Goal: Task Accomplishment & Management: Use online tool/utility

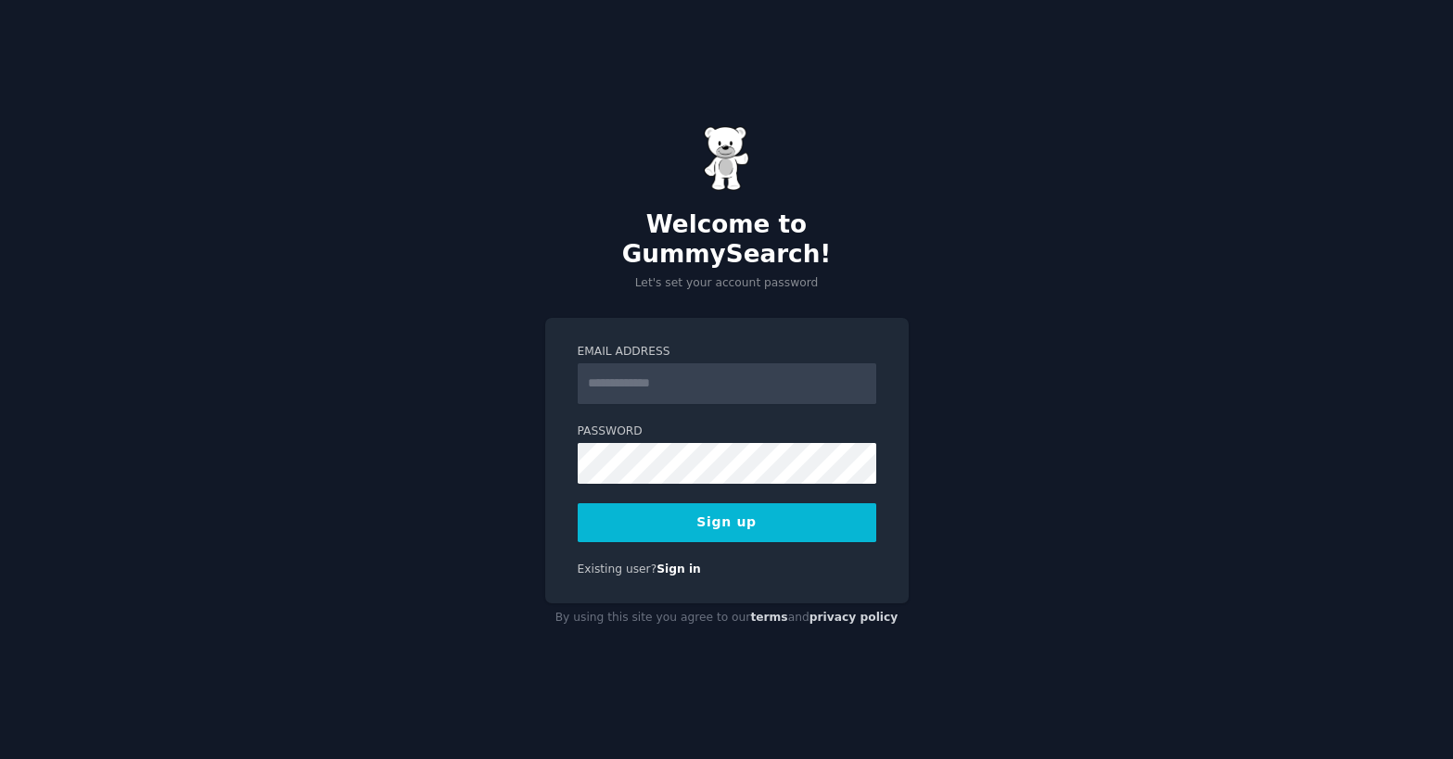
click at [578, 404] on div at bounding box center [578, 404] width 0 height 0
click at [609, 370] on input "Email Address" at bounding box center [727, 384] width 299 height 41
type input "**********"
click at [762, 432] on div "Password 8 or more characters Alphanumeric characters No common passwords Passw…" at bounding box center [727, 454] width 299 height 60
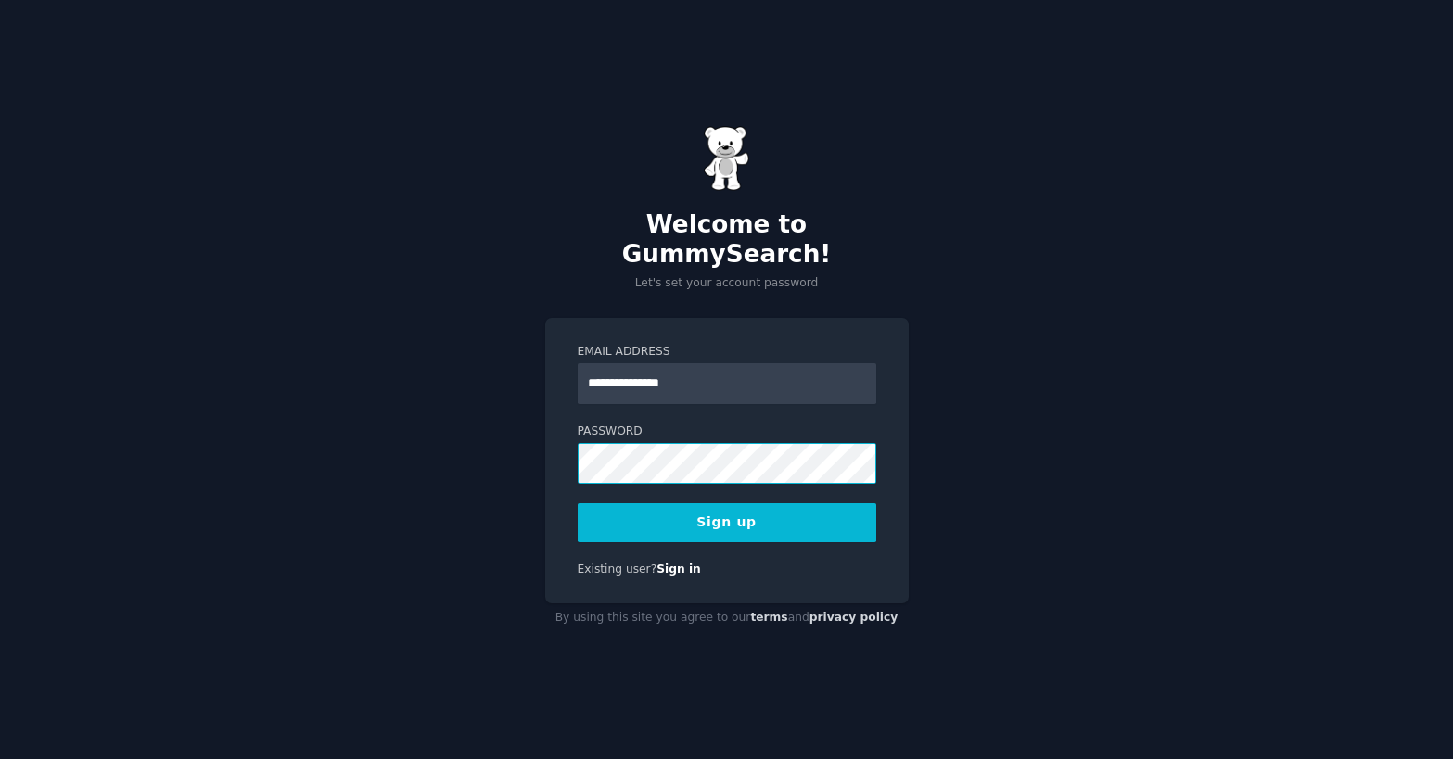
click at [578, 484] on div at bounding box center [578, 484] width 0 height 0
click at [744, 504] on button "Sign up" at bounding box center [727, 523] width 299 height 39
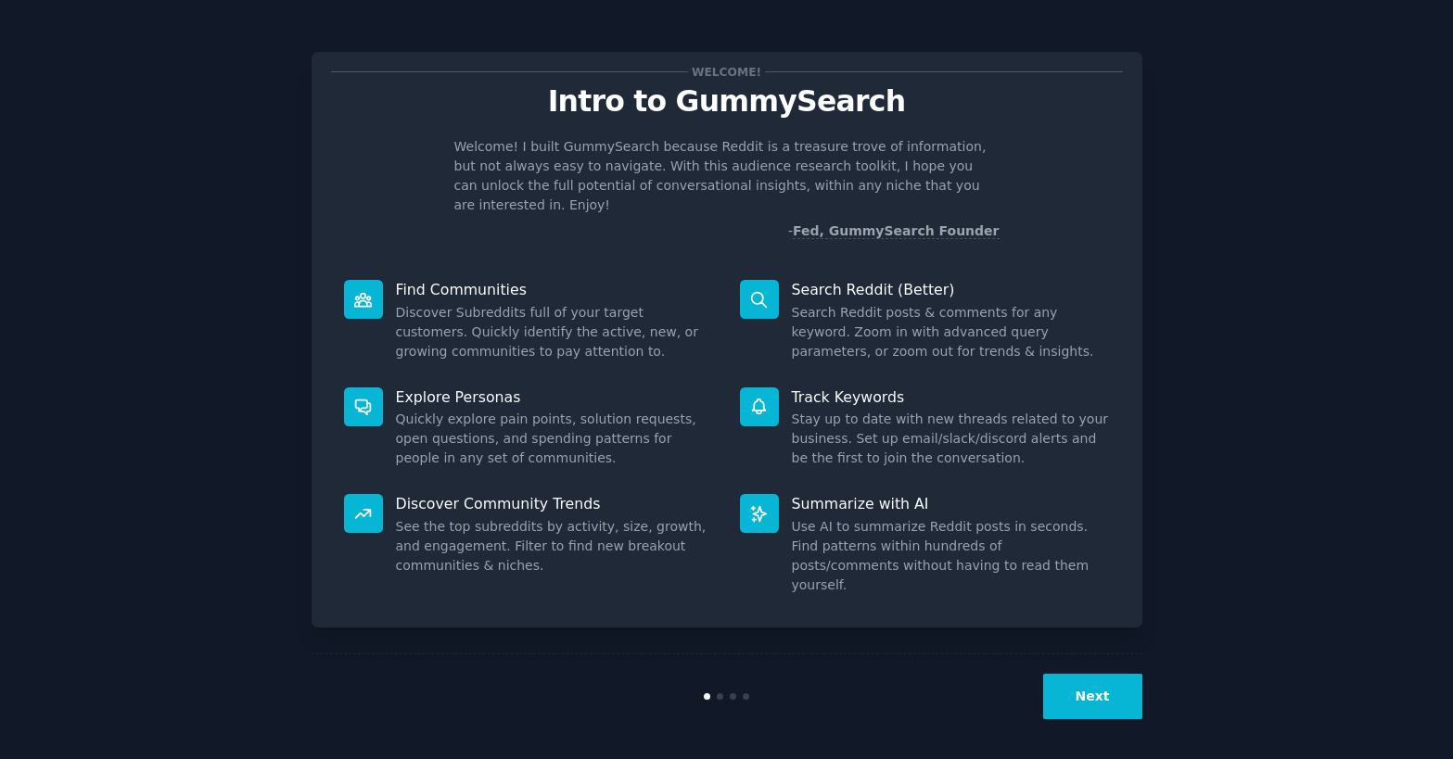
click at [1091, 697] on button "Next" at bounding box center [1092, 696] width 99 height 45
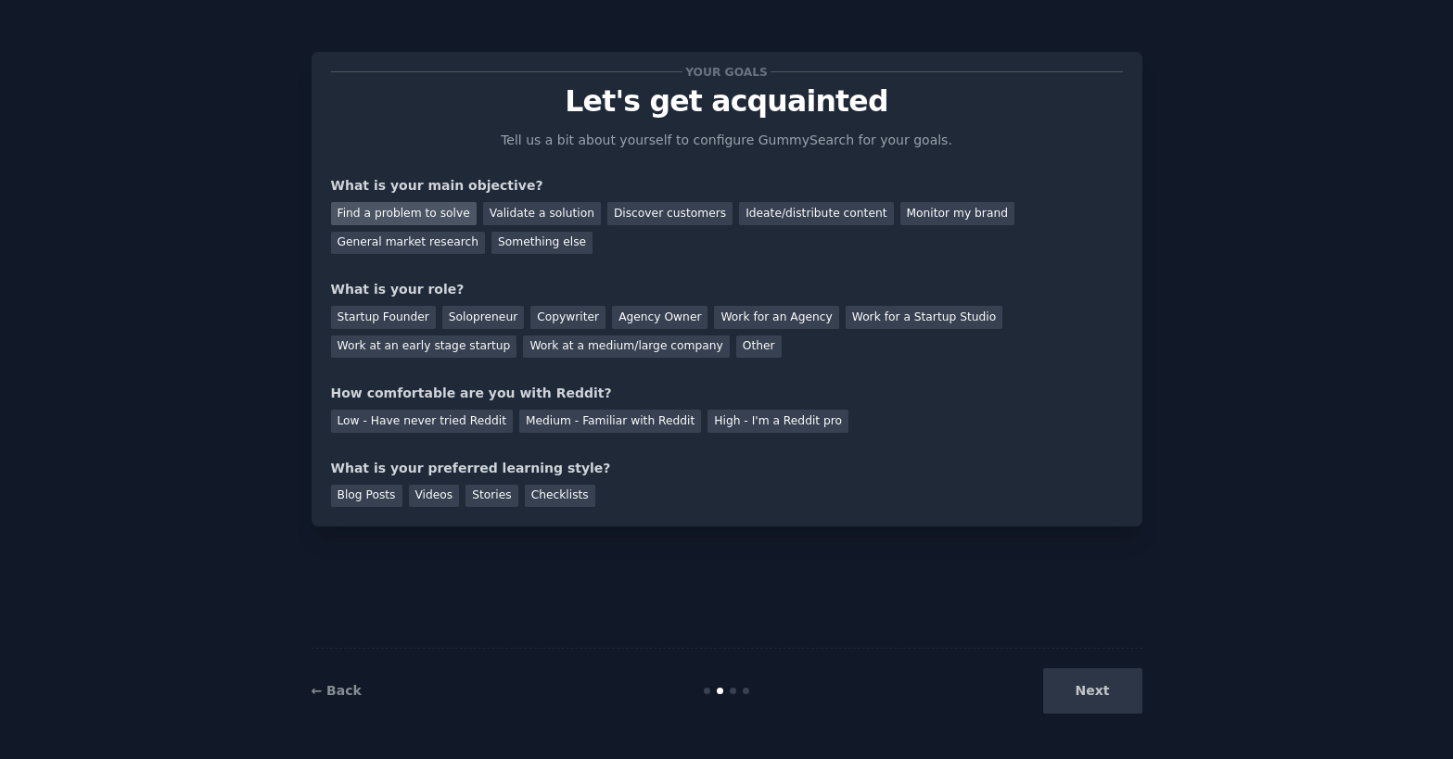
click at [350, 220] on div "Find a problem to solve" at bounding box center [404, 213] width 146 height 23
click at [375, 313] on div "Startup Founder" at bounding box center [383, 317] width 105 height 23
click at [580, 423] on div "Medium - Familiar with Reddit" at bounding box center [610, 421] width 182 height 23
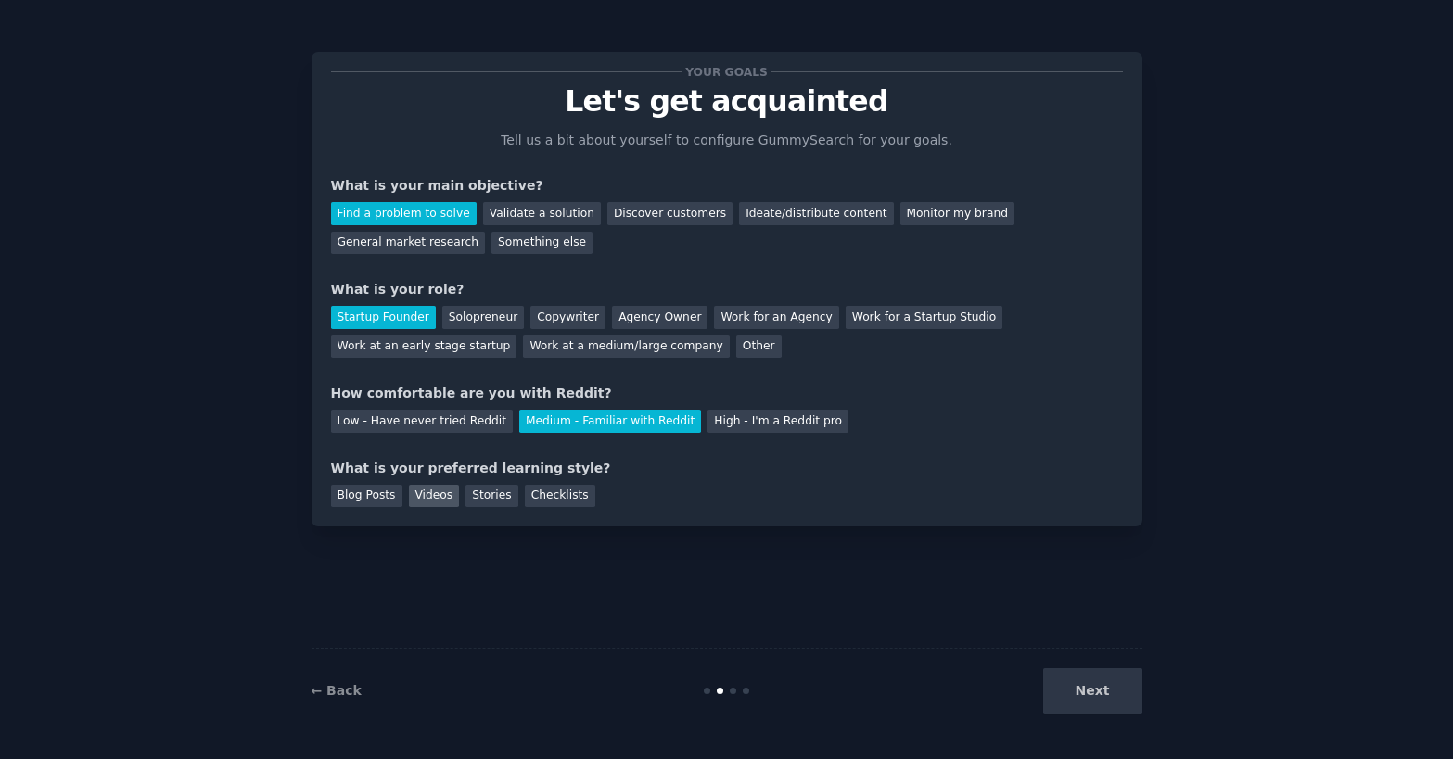
click at [417, 500] on div "Videos" at bounding box center [434, 496] width 51 height 23
drag, startPoint x: 1104, startPoint y: 689, endPoint x: 1092, endPoint y: 678, distance: 16.4
click at [1103, 687] on button "Next" at bounding box center [1092, 691] width 99 height 45
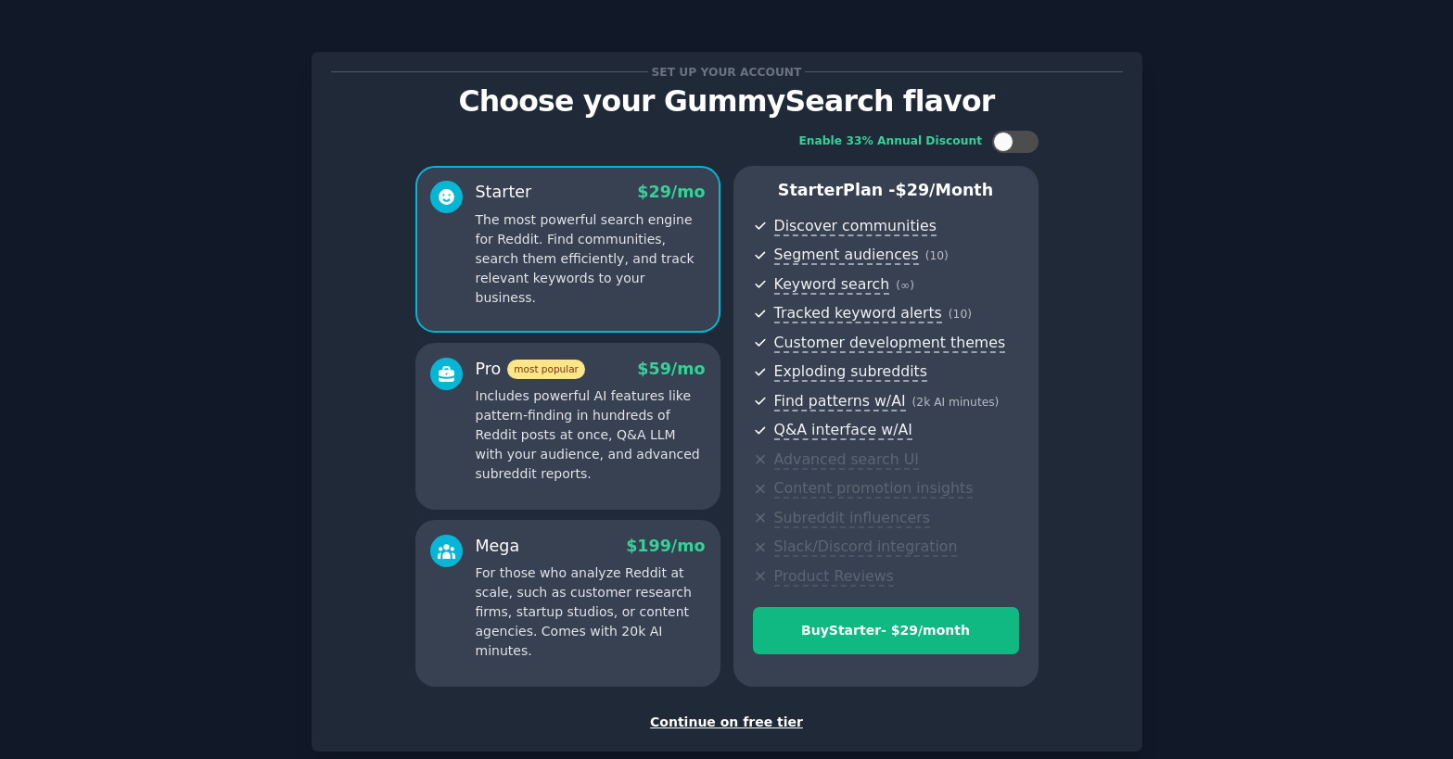
scroll to position [104, 0]
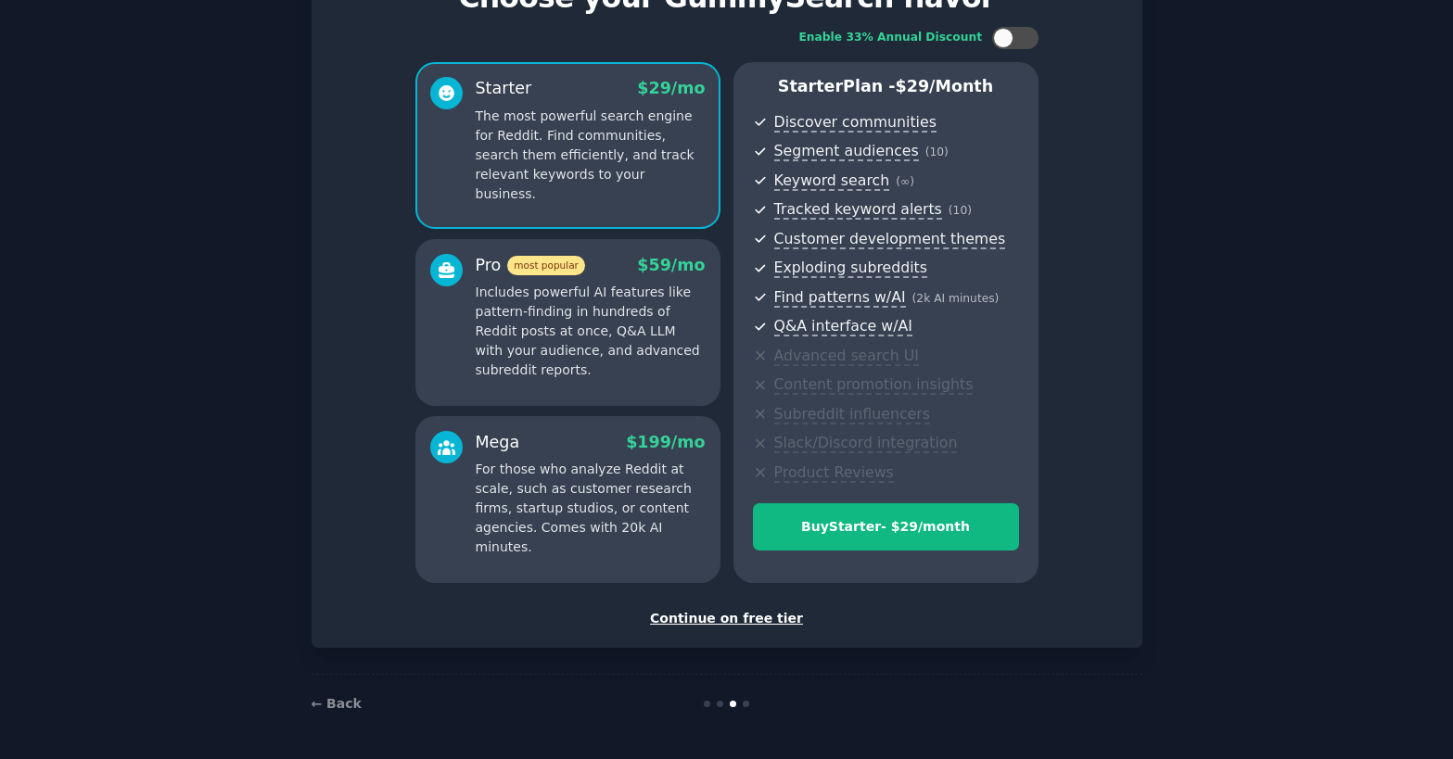
click at [692, 620] on div "Continue on free tier" at bounding box center [727, 618] width 792 height 19
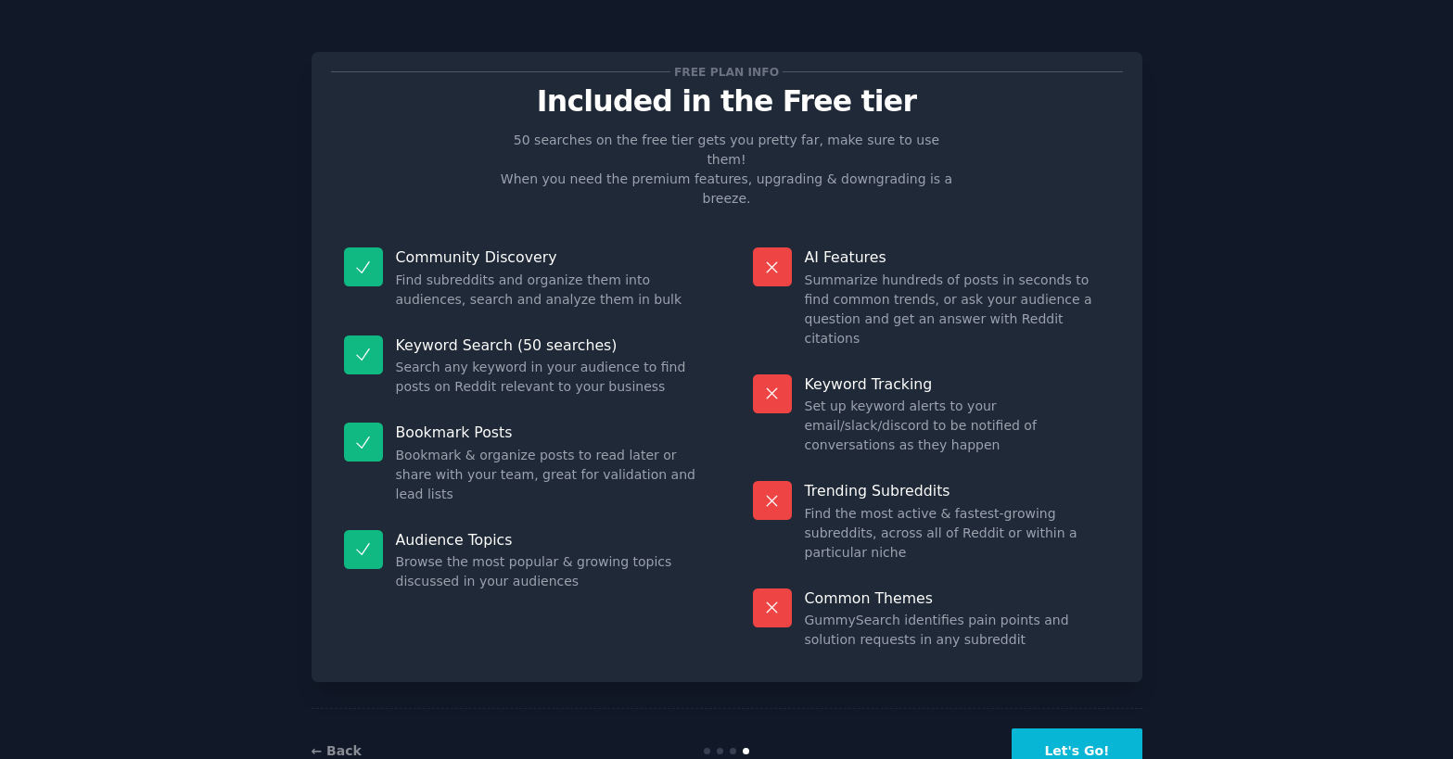
click at [1101, 729] on button "Let's Go!" at bounding box center [1077, 751] width 130 height 45
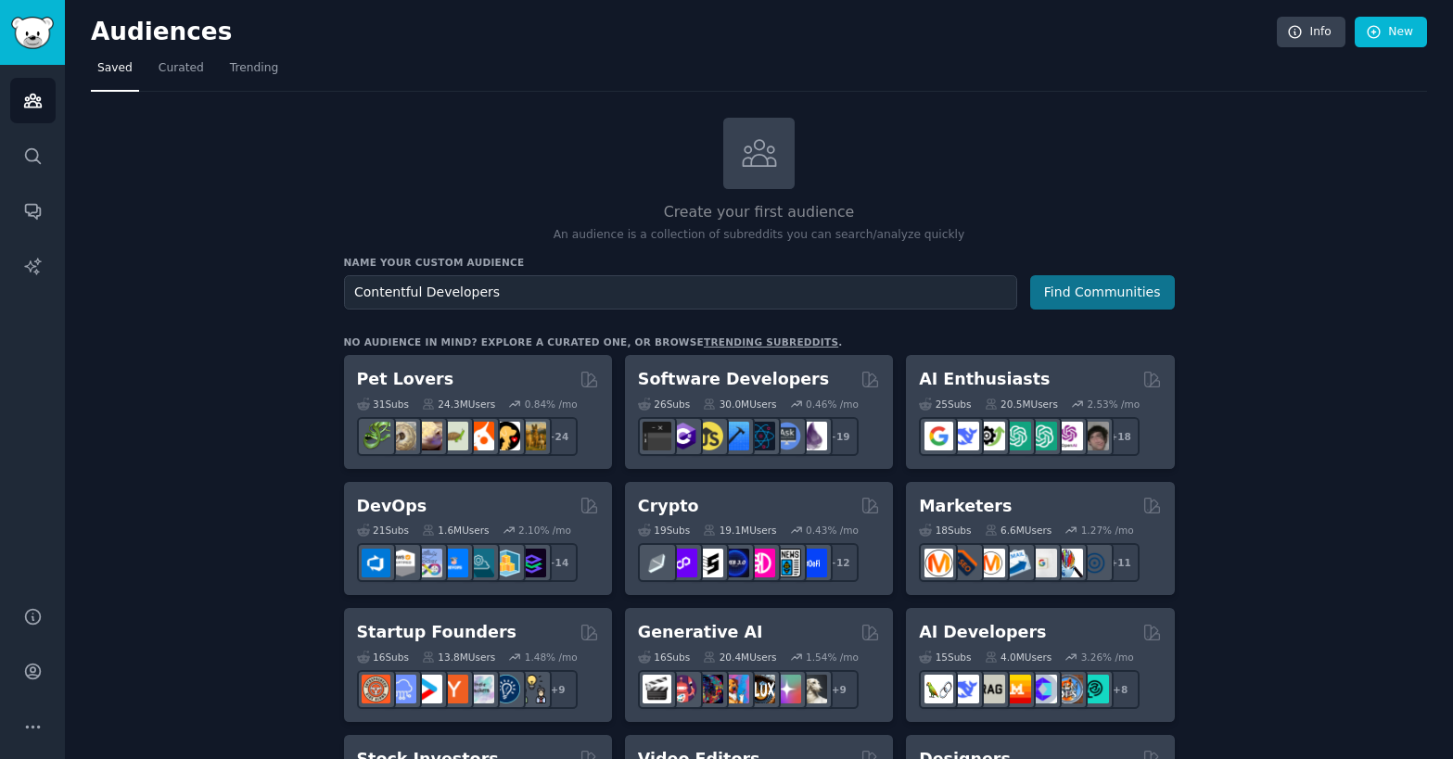
type input "Contentful Developers"
click at [1076, 302] on button "Find Communities" at bounding box center [1102, 292] width 145 height 34
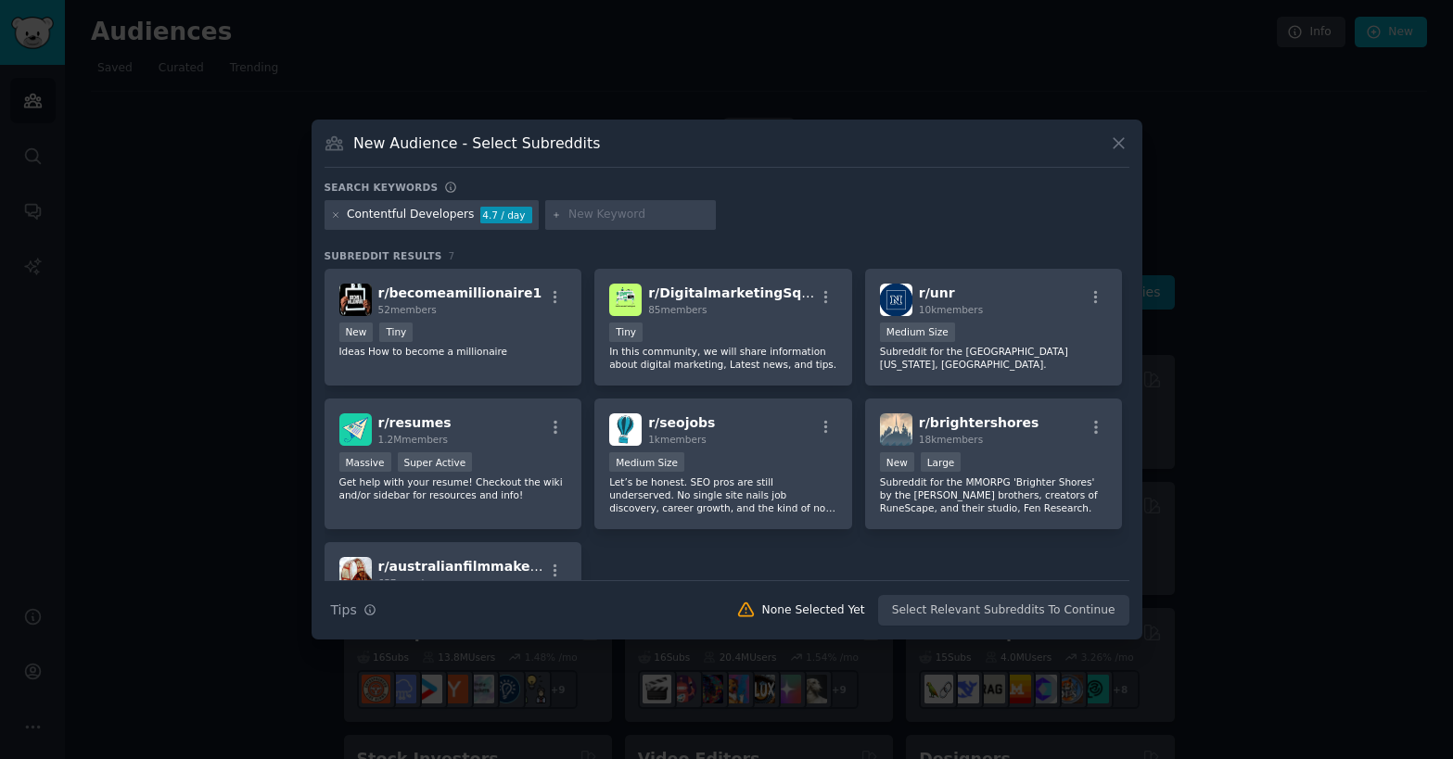
click at [434, 213] on div "Contentful Developers" at bounding box center [410, 215] width 127 height 17
click at [433, 213] on div "Contentful Developers" at bounding box center [410, 215] width 127 height 17
click at [385, 210] on div "Contentful Developers" at bounding box center [410, 215] width 127 height 17
click at [426, 217] on div "Contentful Developers" at bounding box center [410, 215] width 127 height 17
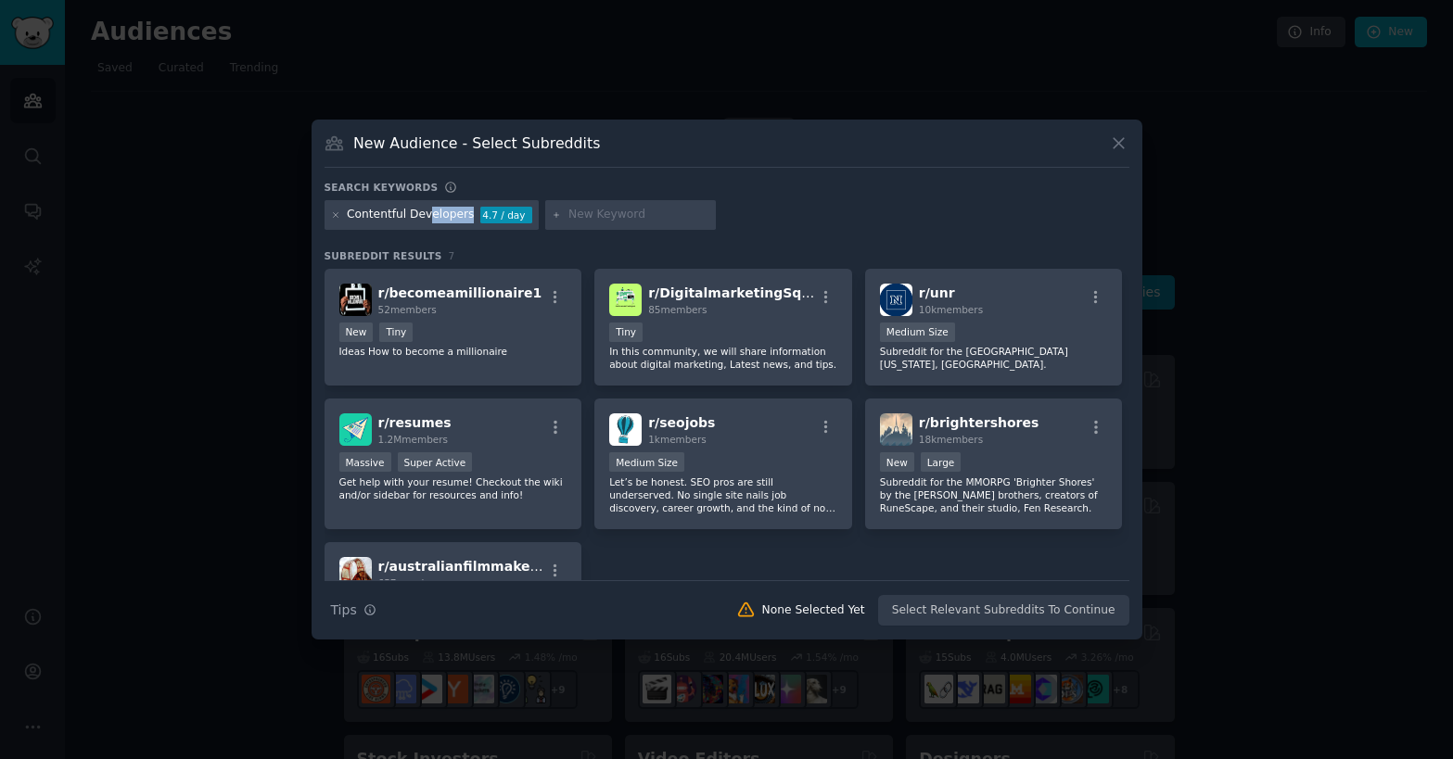
click at [423, 216] on div "Contentful Developers" at bounding box center [410, 215] width 127 height 17
click at [331, 217] on icon at bounding box center [336, 215] width 10 height 10
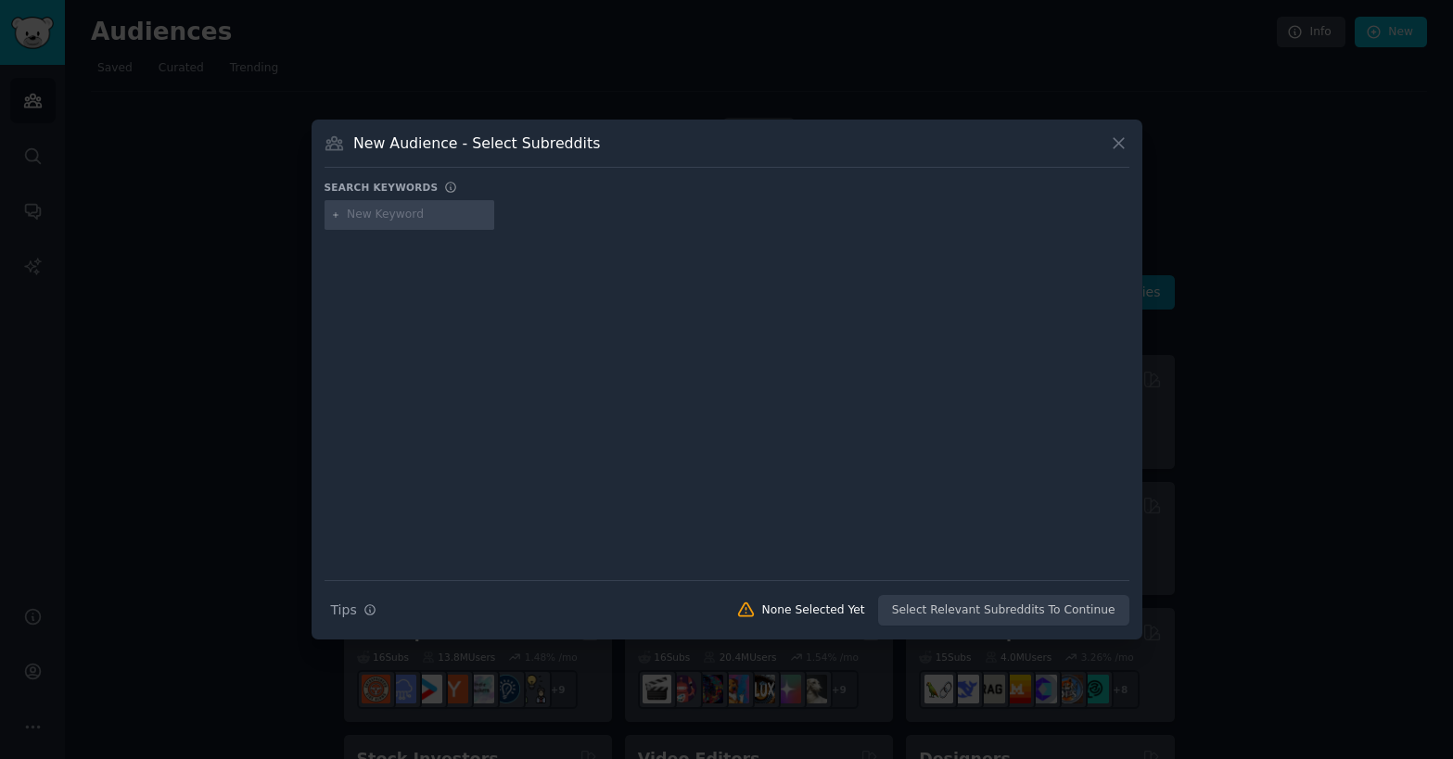
click at [364, 217] on input "text" at bounding box center [417, 215] width 141 height 17
type input "contentful"
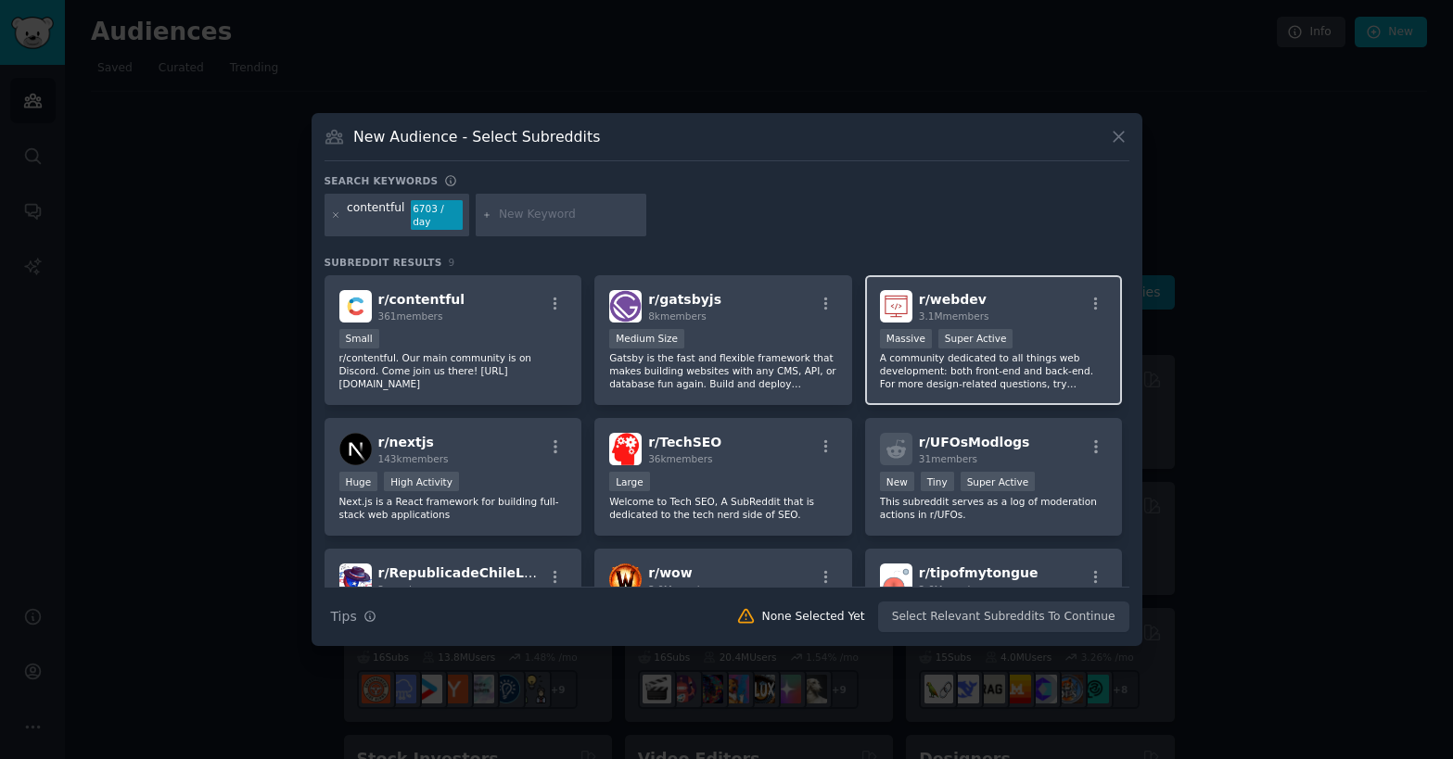
click at [1021, 314] on div "r/ webdev 3.1M members" at bounding box center [994, 306] width 228 height 32
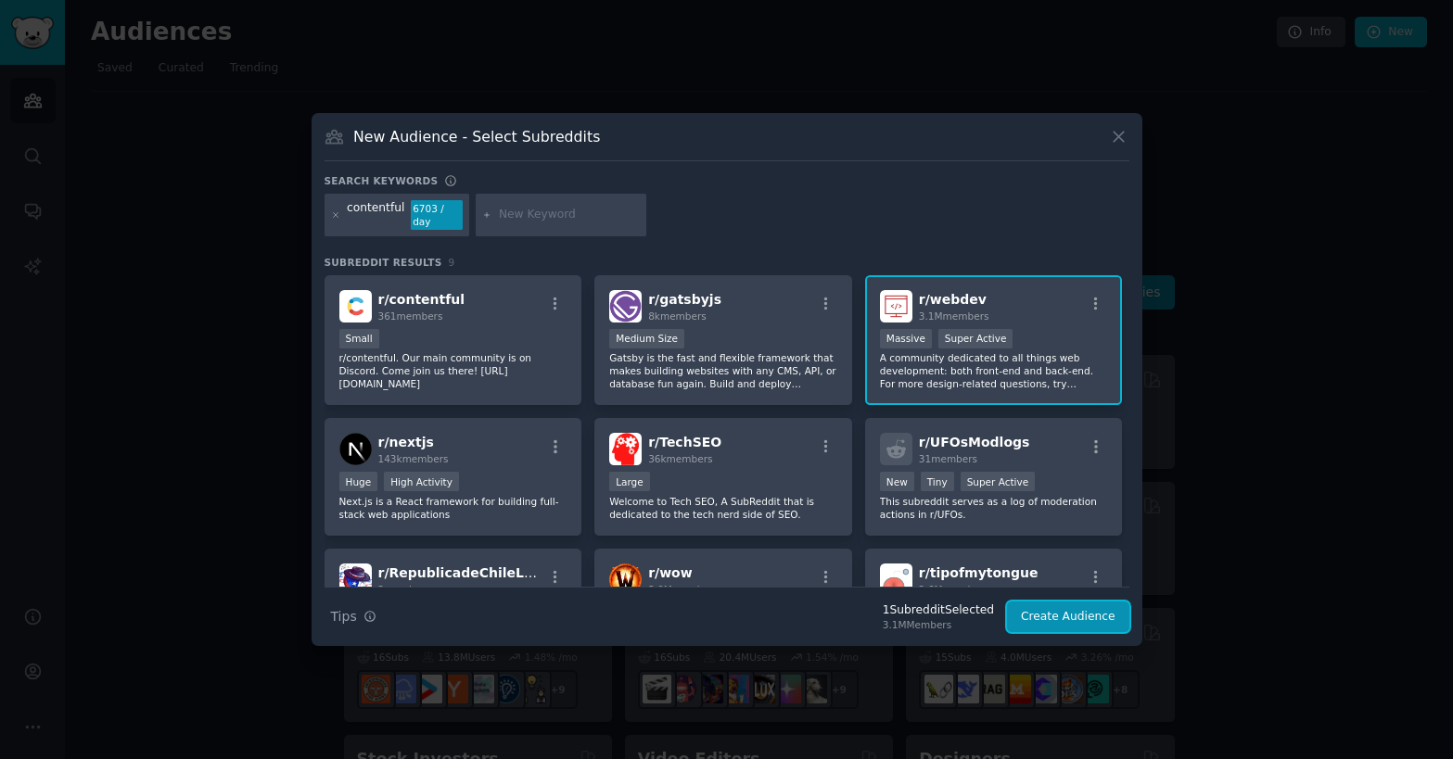
click at [1058, 614] on button "Create Audience" at bounding box center [1068, 618] width 122 height 32
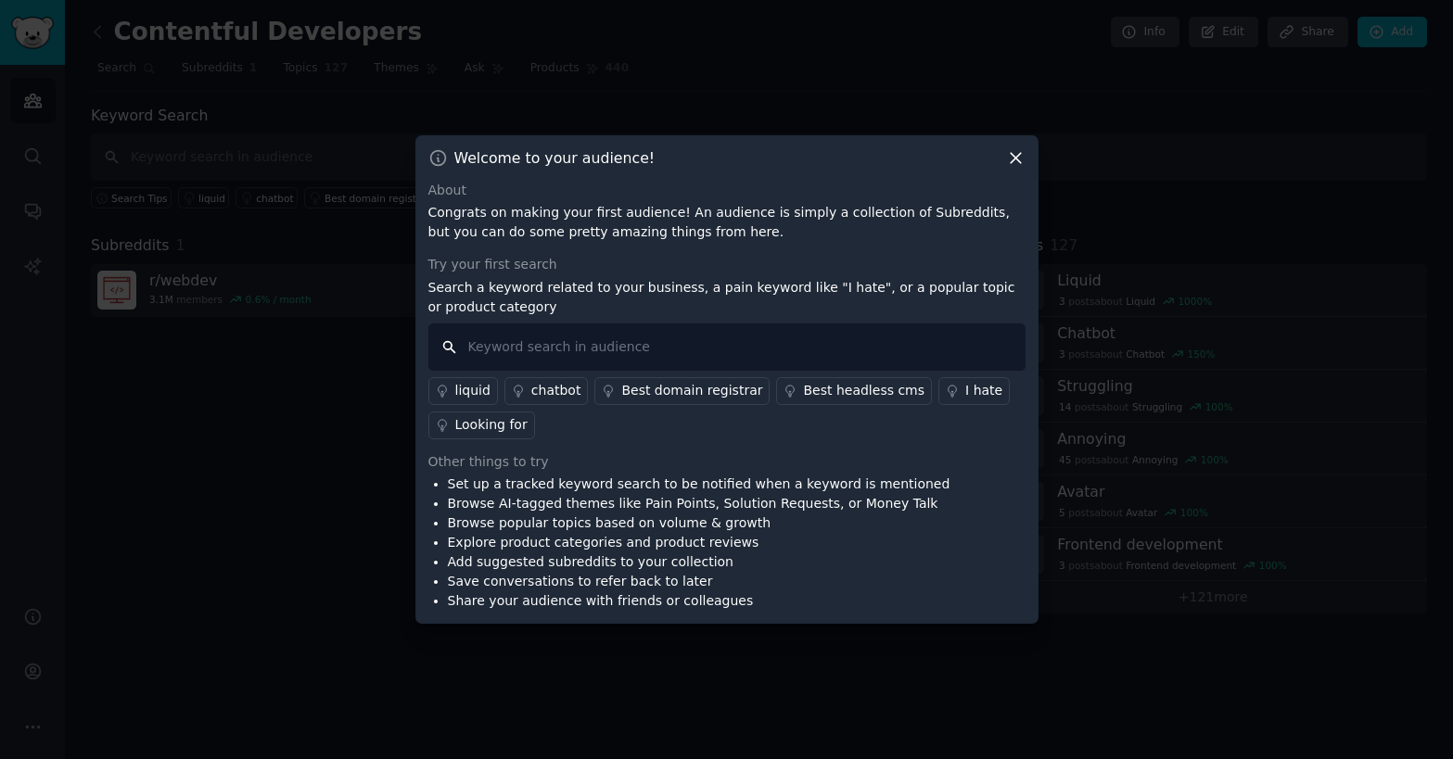
click at [545, 350] on input "text" at bounding box center [726, 347] width 597 height 47
type input "I hate"
click at [965, 395] on div "I hate" at bounding box center [983, 390] width 37 height 19
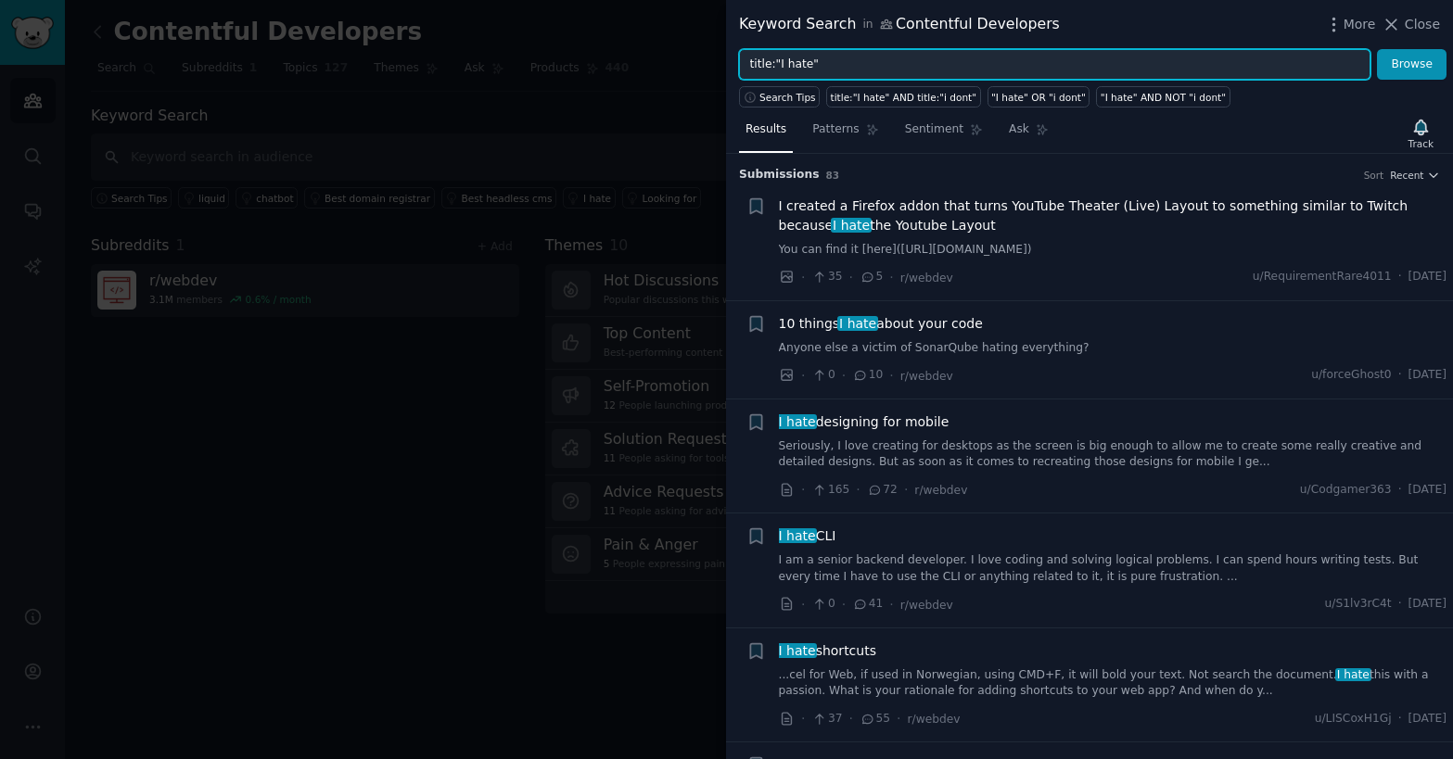
click at [872, 66] on input "title:"I hate"" at bounding box center [1054, 65] width 631 height 32
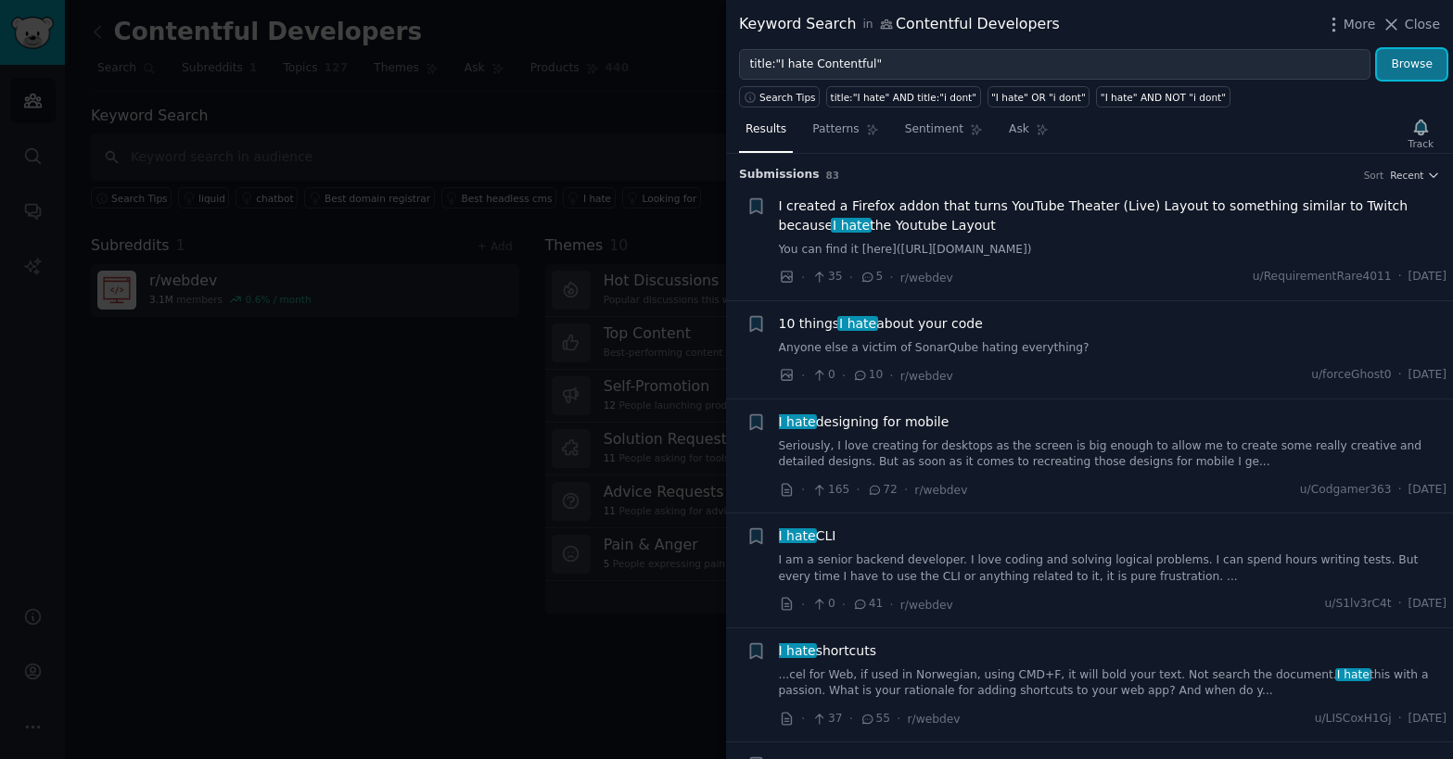
click at [1406, 72] on button "Browse" at bounding box center [1412, 65] width 70 height 32
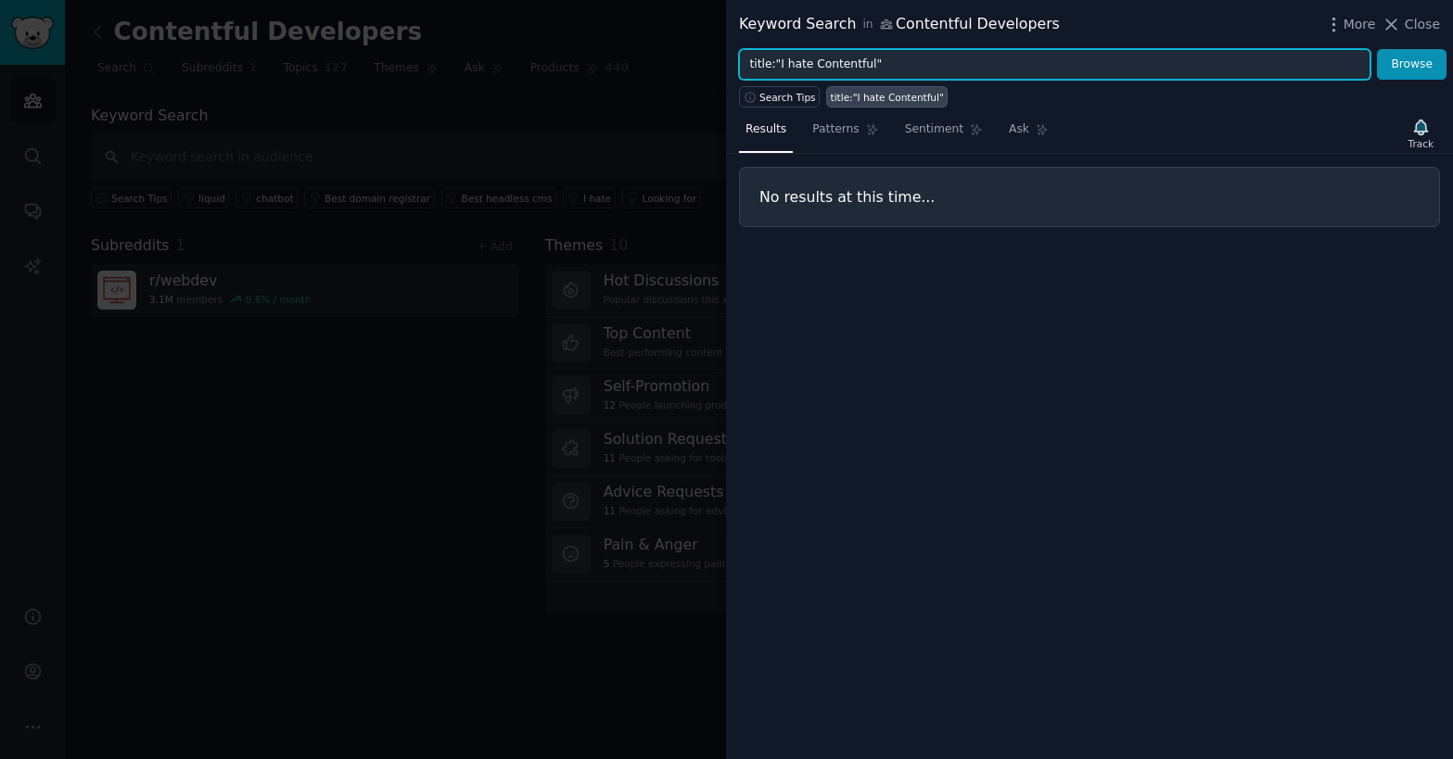
drag, startPoint x: 813, startPoint y: 63, endPoint x: 779, endPoint y: 61, distance: 34.4
click at [778, 61] on input "title:"I hate Contentful"" at bounding box center [1054, 65] width 631 height 32
type input "title:"Contentful""
click at [1377, 49] on button "Browse" at bounding box center [1412, 65] width 70 height 32
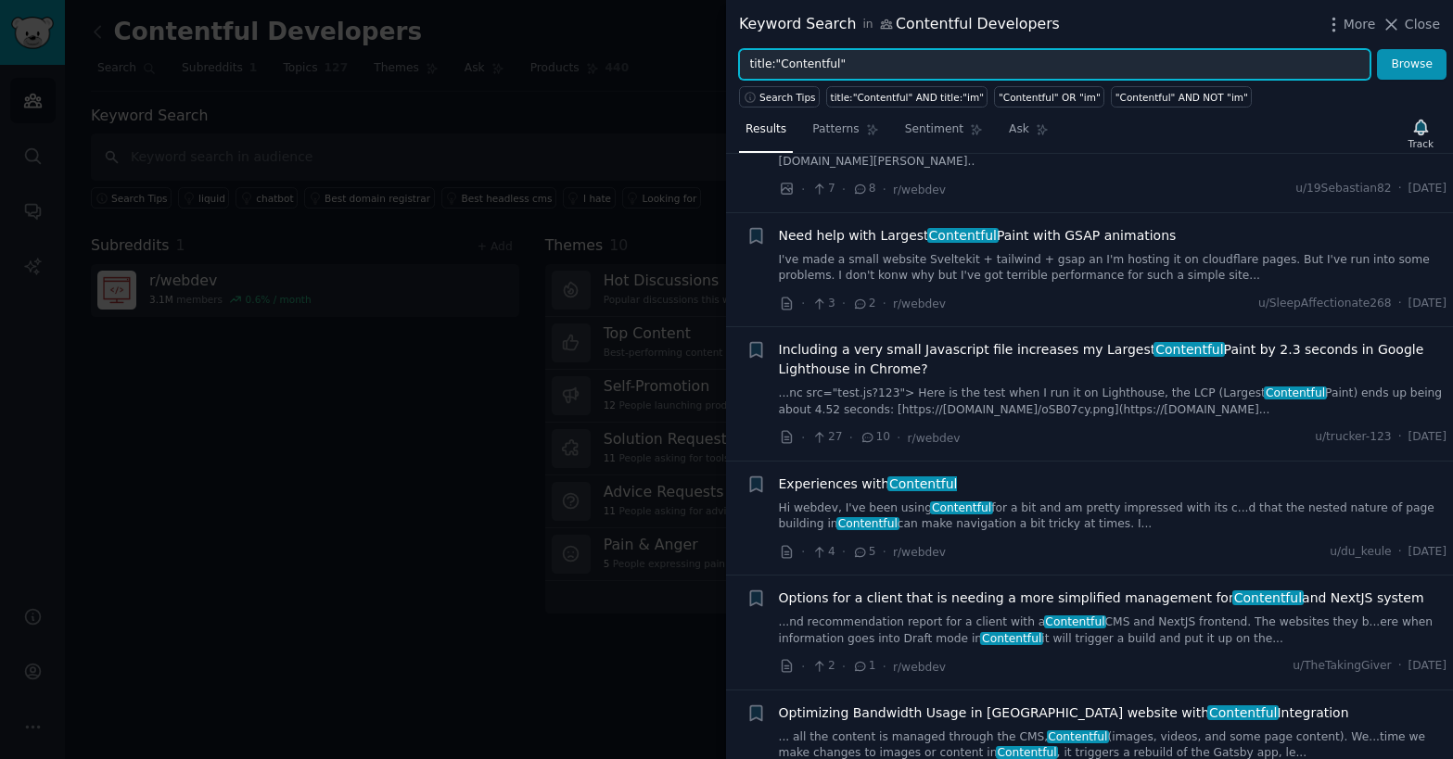
scroll to position [692, 0]
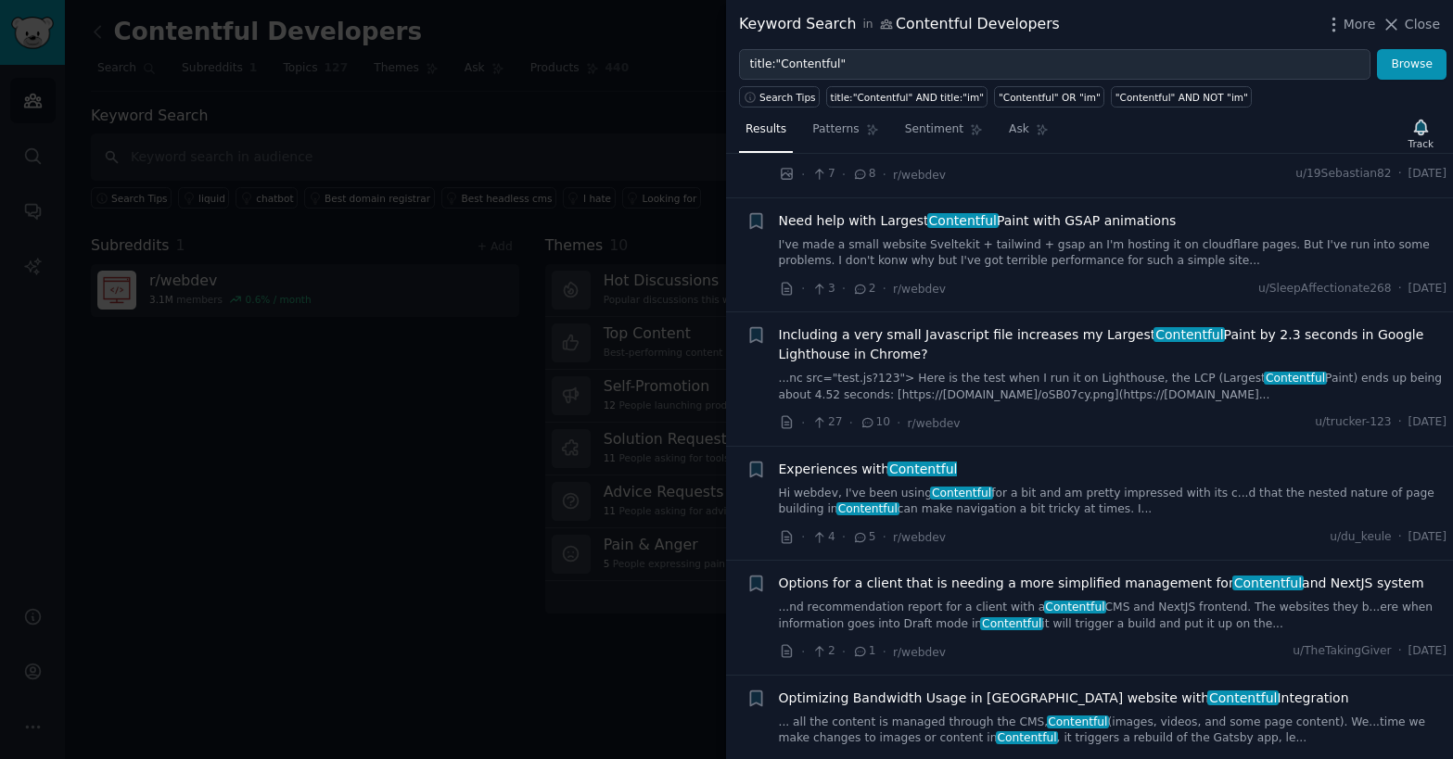
click at [899, 476] on span "Contentful" at bounding box center [922, 469] width 71 height 15
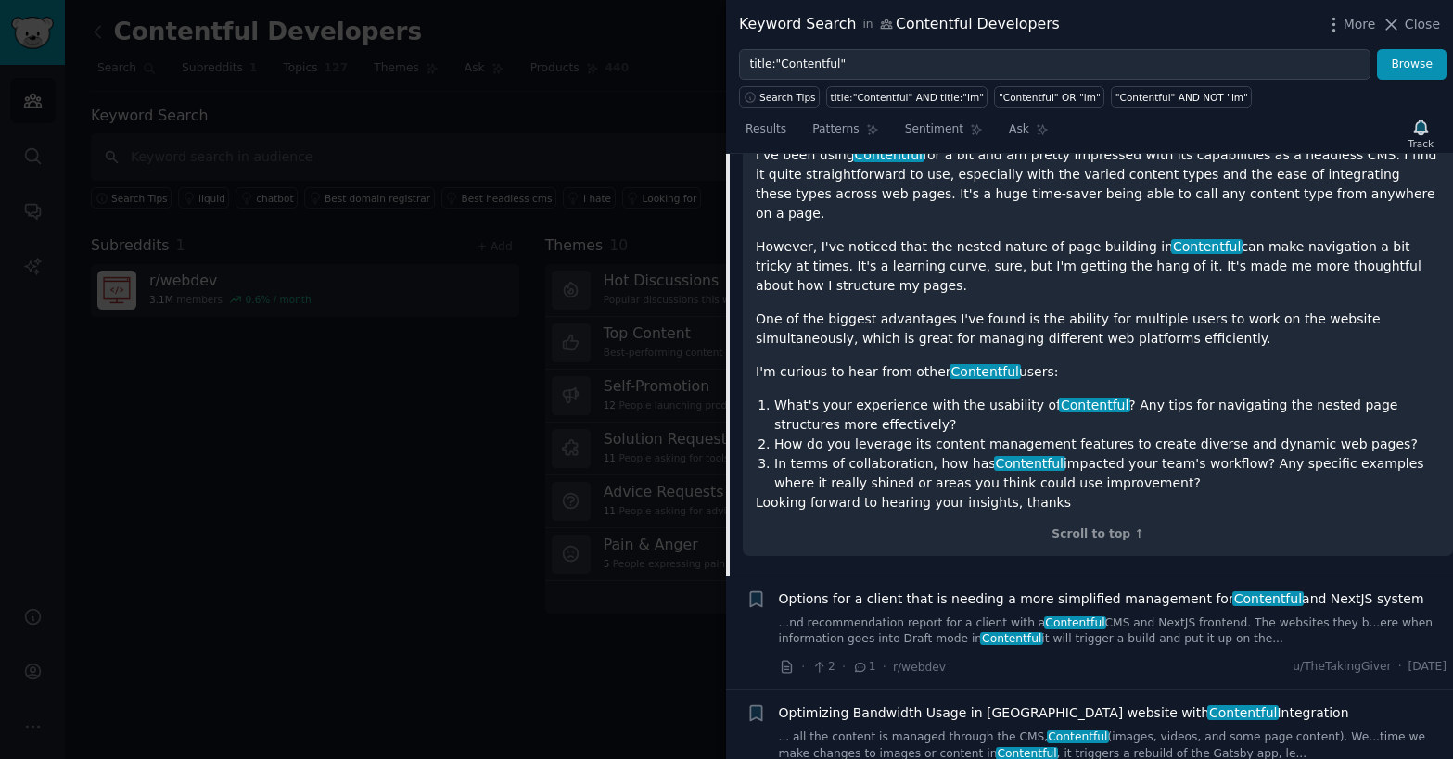
scroll to position [1357, 0]
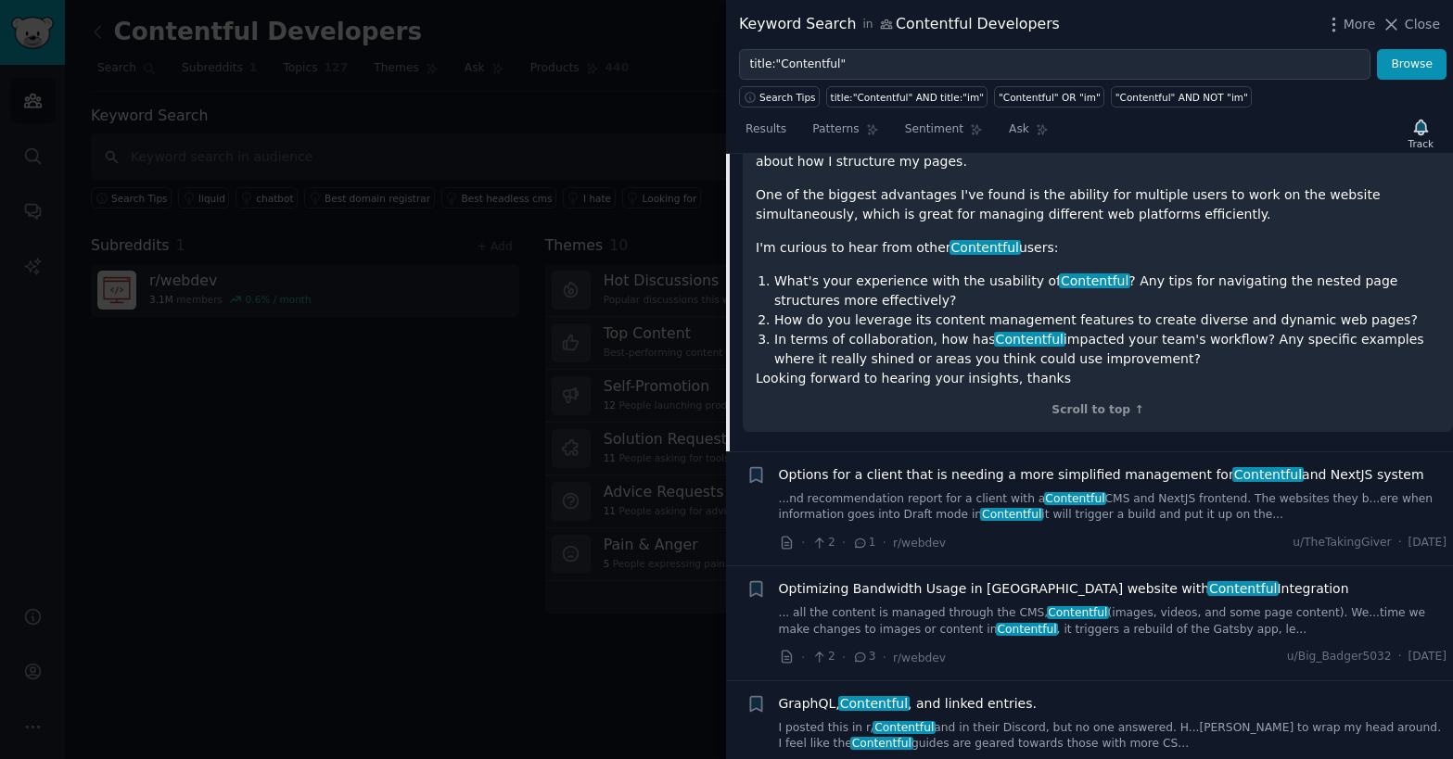
click at [963, 466] on span "Options for a client that is needing a more simplified management for Contentfu…" at bounding box center [1101, 475] width 645 height 19
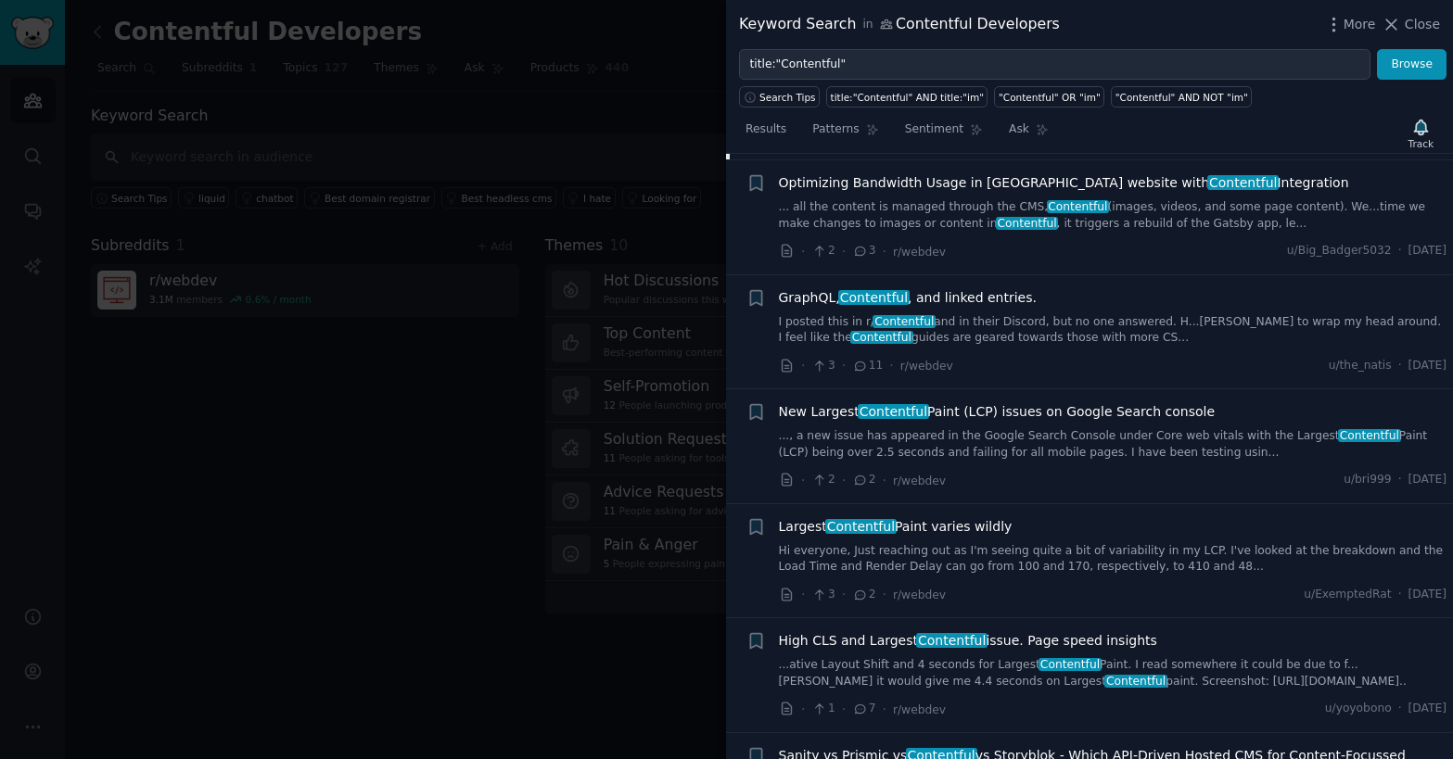
scroll to position [2312, 0]
